Goal: Task Accomplishment & Management: Complete application form

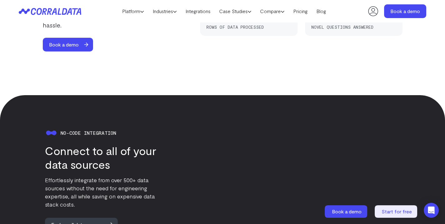
scroll to position [566, 0]
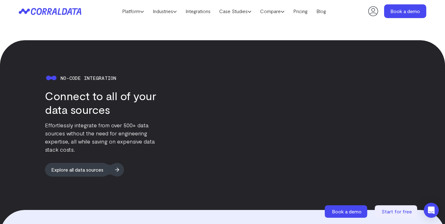
click at [90, 163] on span "Explore all data sources" at bounding box center [77, 170] width 65 height 14
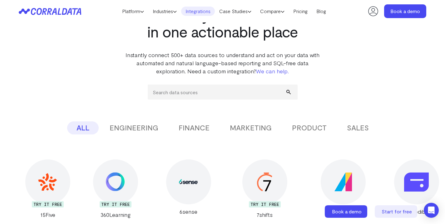
scroll to position [40, 0]
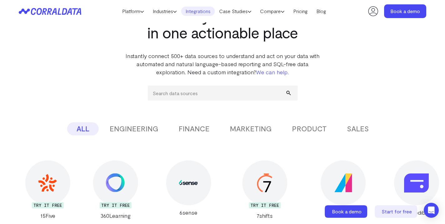
click at [243, 131] on button "MARKETING" at bounding box center [251, 128] width 61 height 13
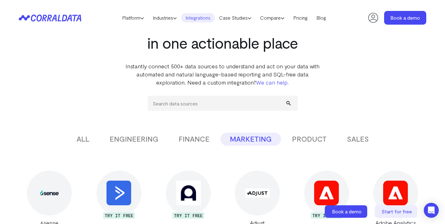
scroll to position [0, 0]
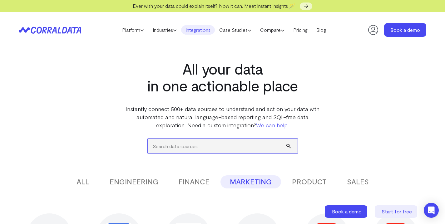
click at [209, 150] on input "search" at bounding box center [223, 146] width 150 height 15
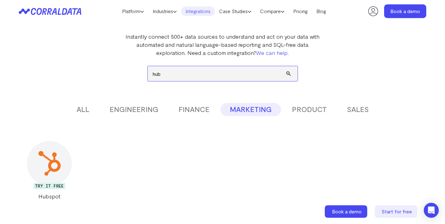
scroll to position [60, 0]
type input "h"
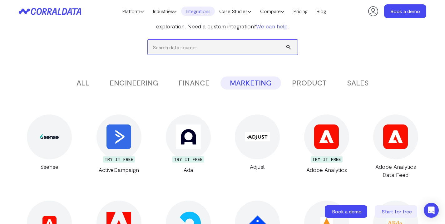
scroll to position [84, 0]
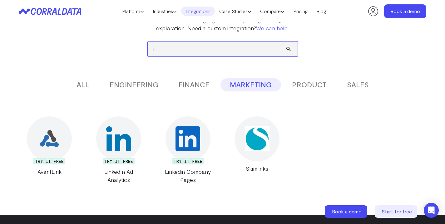
type input "l"
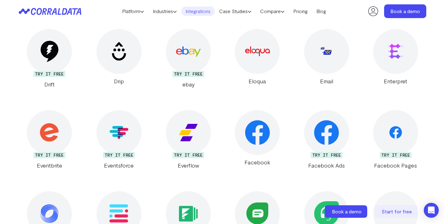
scroll to position [1074, 0]
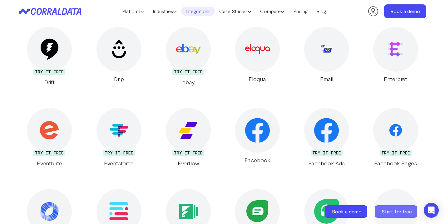
click at [385, 210] on span "Start for free" at bounding box center [397, 212] width 30 height 6
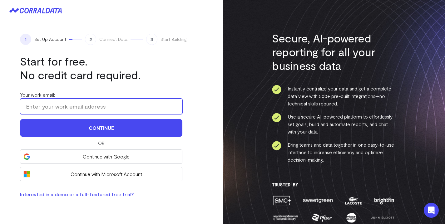
click at [119, 103] on input "Your work email:" at bounding box center [101, 107] width 162 height 16
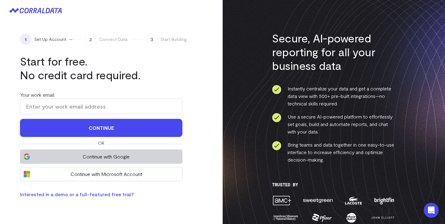
click at [145, 158] on span "Continue with Google" at bounding box center [106, 156] width 146 height 7
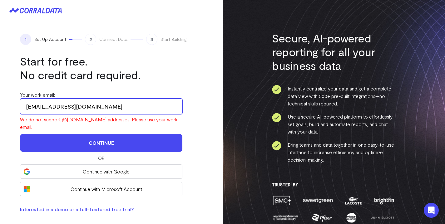
click at [142, 110] on input "leahtosca@gmail.com" at bounding box center [101, 107] width 162 height 16
click at [92, 106] on input "lm" at bounding box center [101, 107] width 162 height 16
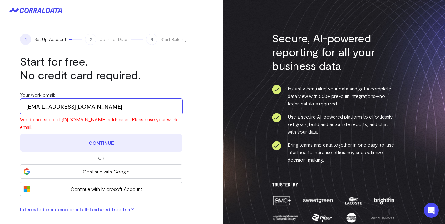
type input "lmarsden@toscaltd.com"
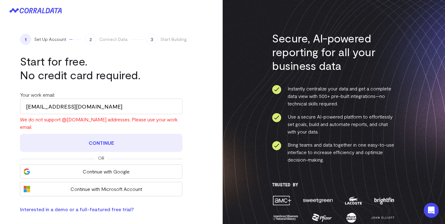
click at [95, 135] on button "Continue" at bounding box center [101, 143] width 162 height 18
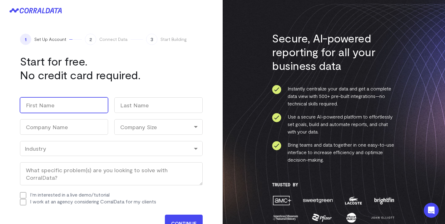
click at [63, 110] on input "First" at bounding box center [64, 105] width 88 height 16
type input "Leah"
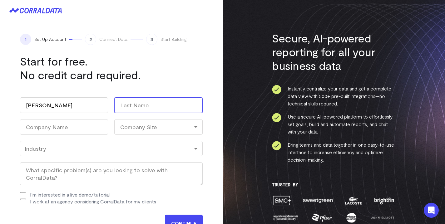
type input "Marsden"
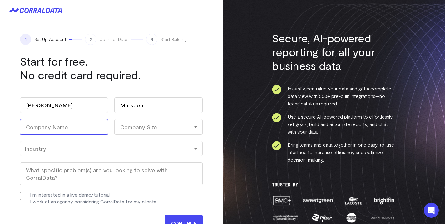
type input "Tosca"
click at [143, 126] on div "Company Size" at bounding box center [158, 127] width 88 height 16
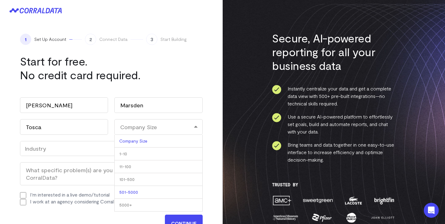
click at [136, 193] on li "501-5000" at bounding box center [158, 192] width 88 height 13
select select "501-5000"
click at [83, 152] on div "Industry" at bounding box center [111, 148] width 183 height 15
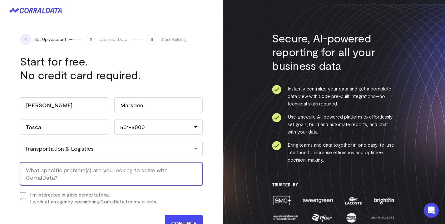
click at [61, 170] on textarea "What specific problem(s) are you looking to solve with CorralData? (Required)" at bounding box center [111, 173] width 183 height 23
type textarea "Simplify and automate marekting analytics"
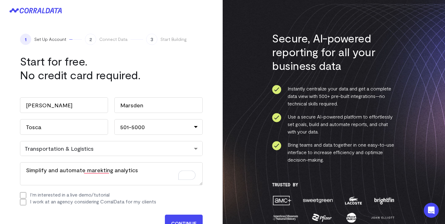
click at [22, 193] on input "I'm interested in a live demo/tutorial" at bounding box center [23, 195] width 6 height 6
checkbox input "true"
click at [171, 218] on input "CONTINUE" at bounding box center [184, 223] width 38 height 17
